Goal: Transaction & Acquisition: Download file/media

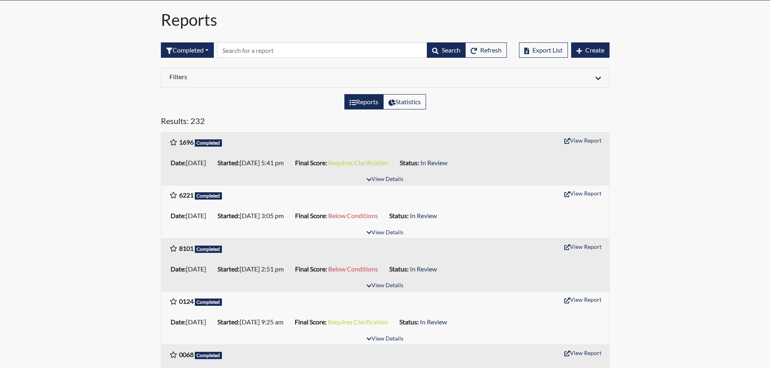
scroll to position [81, 0]
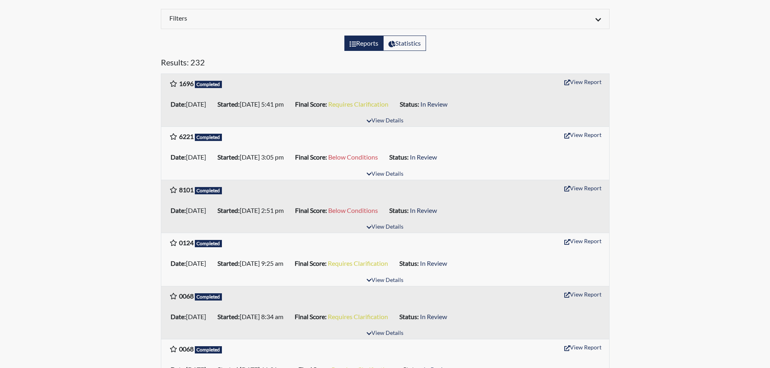
click at [585, 244] on button "View Report" at bounding box center [583, 241] width 44 height 13
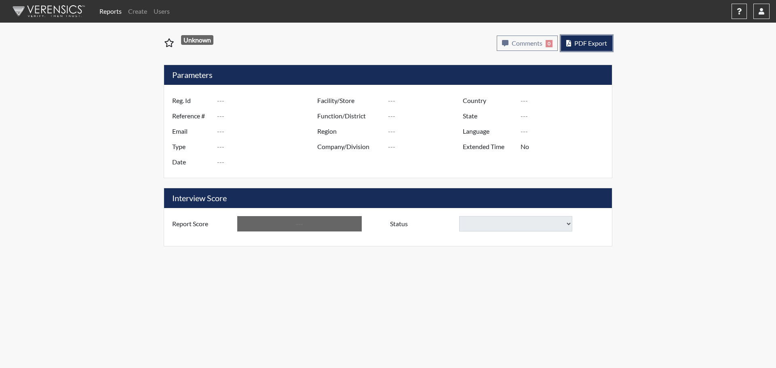
click at [597, 45] on span "PDF Export" at bounding box center [590, 43] width 33 height 8
type input "0124"
type input "48897"
type input "[EMAIL_ADDRESS][DOMAIN_NAME]"
type input "Pre-Employment"
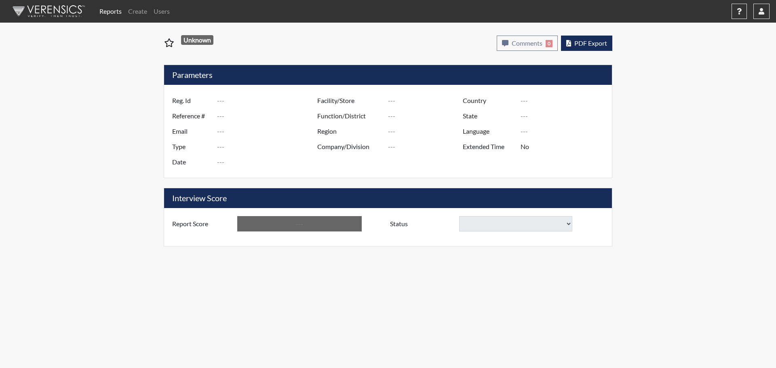
type input "[DATE]"
type input "[GEOGRAPHIC_DATA]"
type input "[US_STATE]"
type input "English"
type input "Requires Clarification"
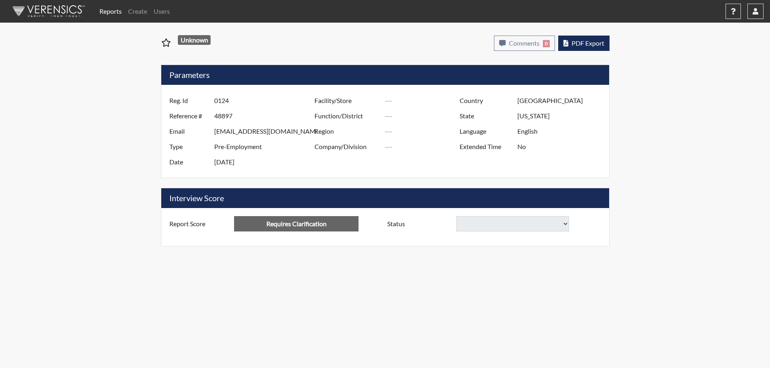
select select
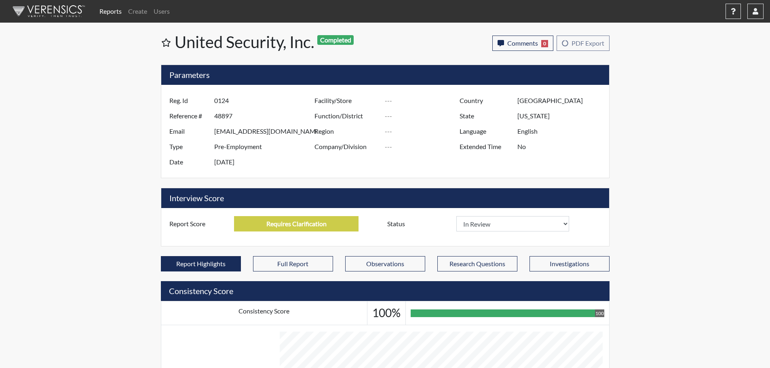
scroll to position [134, 336]
